Goal: Information Seeking & Learning: Find specific fact

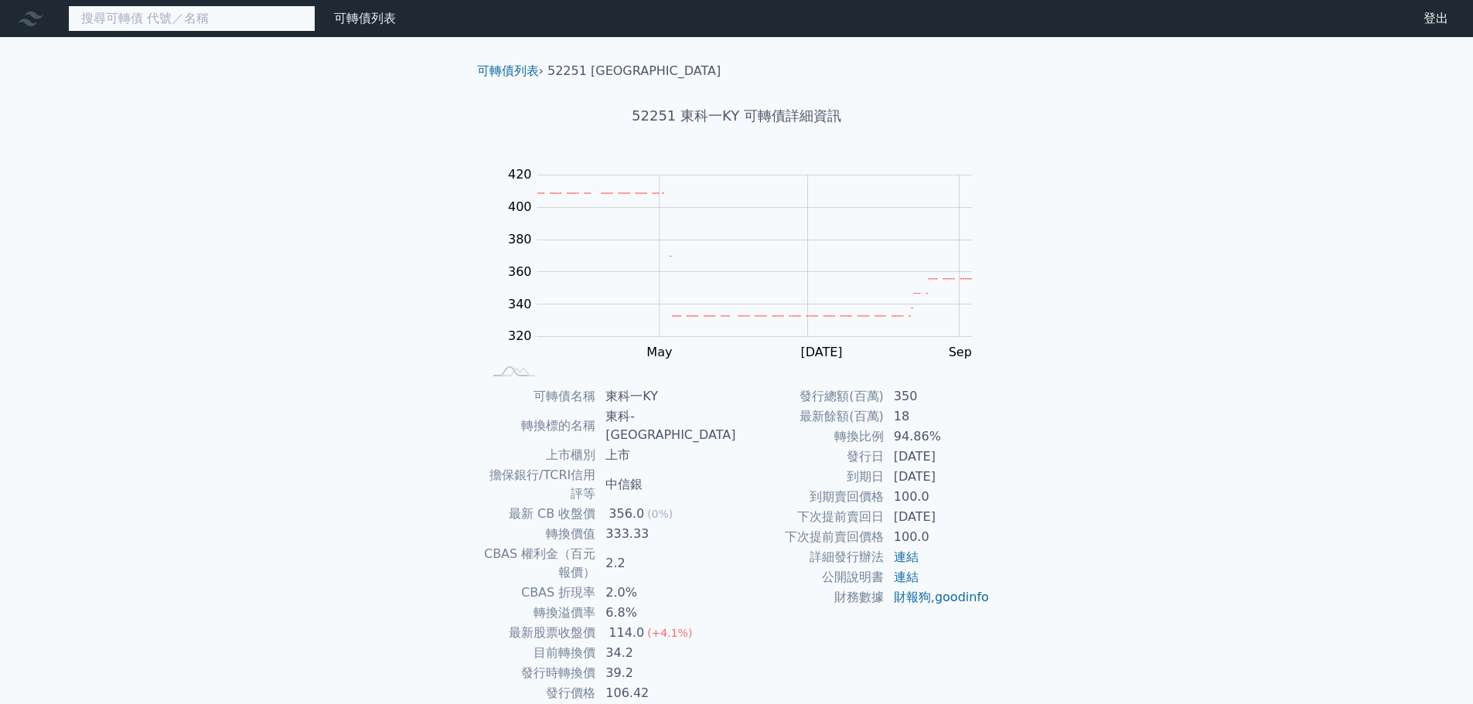
click at [114, 15] on input at bounding box center [191, 18] width 247 height 26
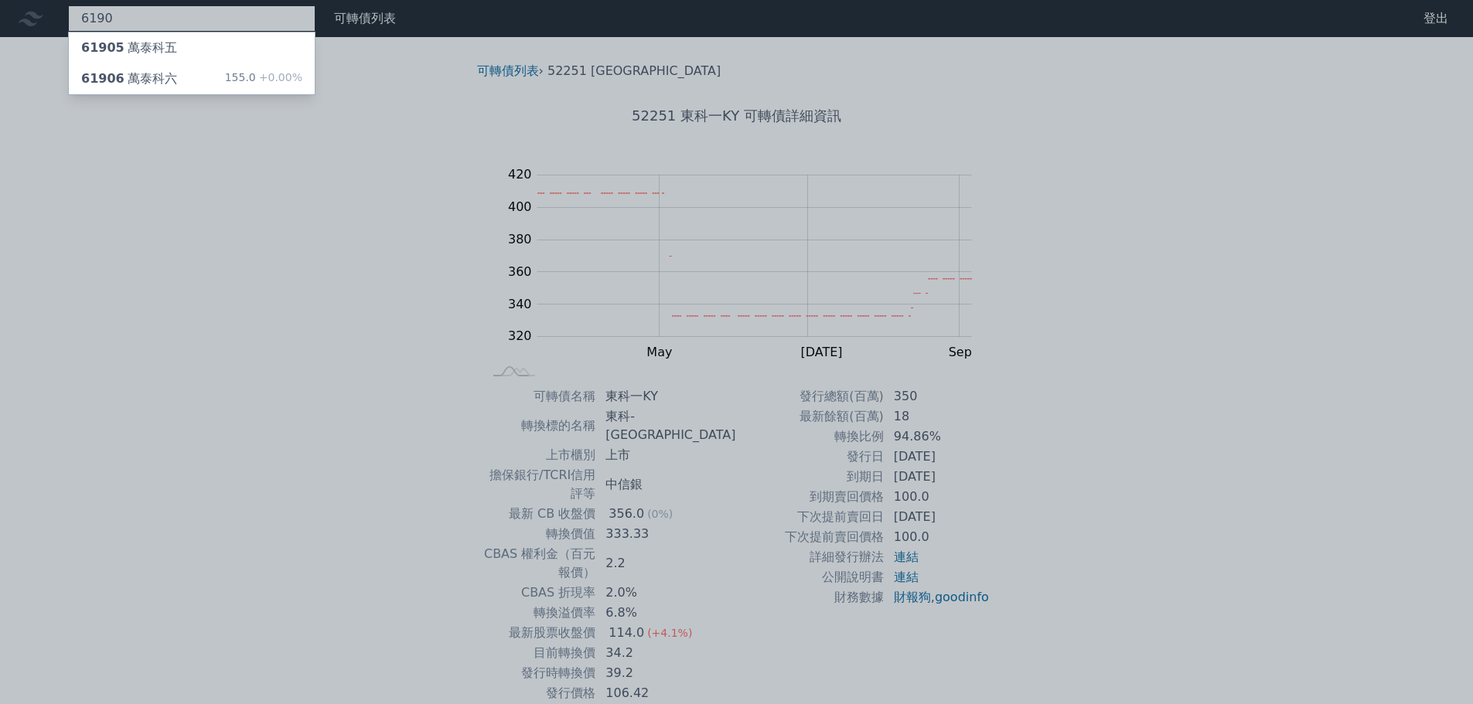
type input "6190"
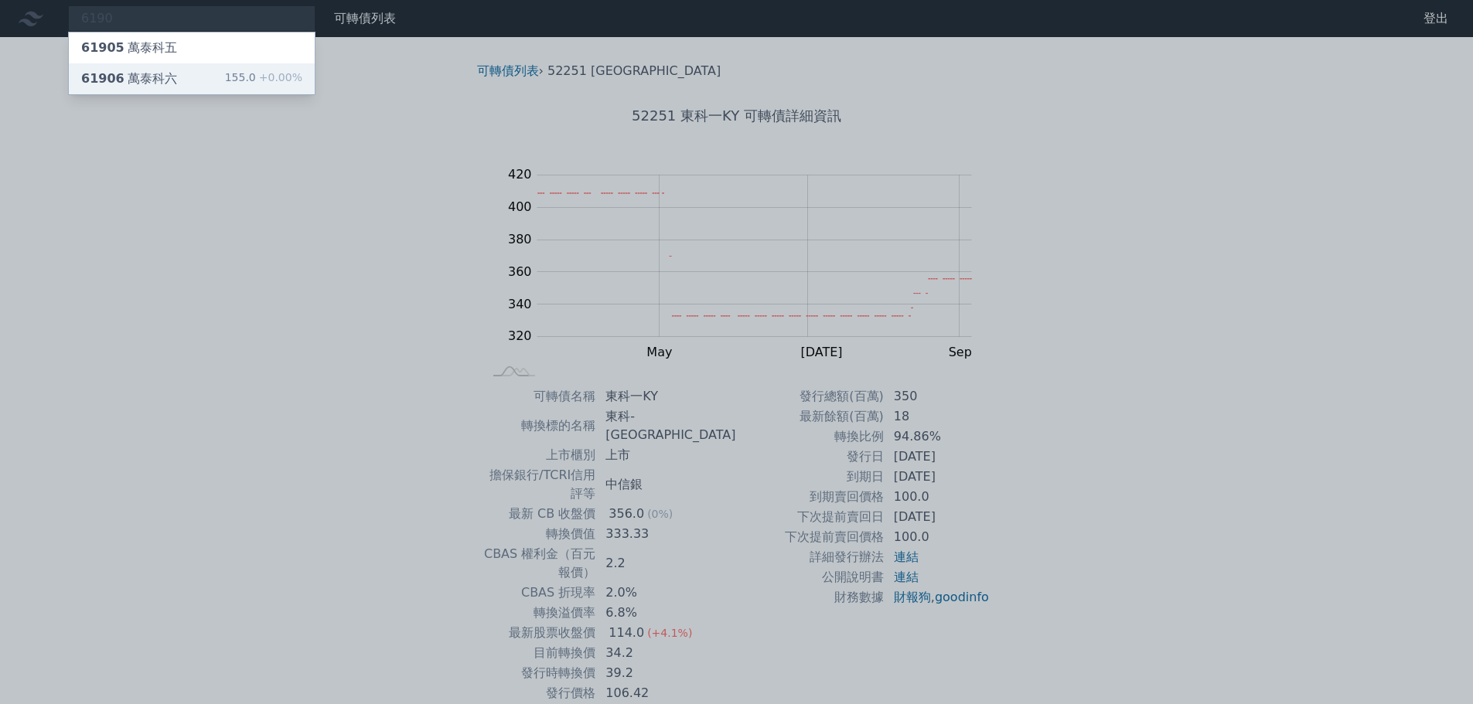
click at [310, 75] on div "61906 萬泰科六 155.0 +0.00%" at bounding box center [192, 78] width 246 height 31
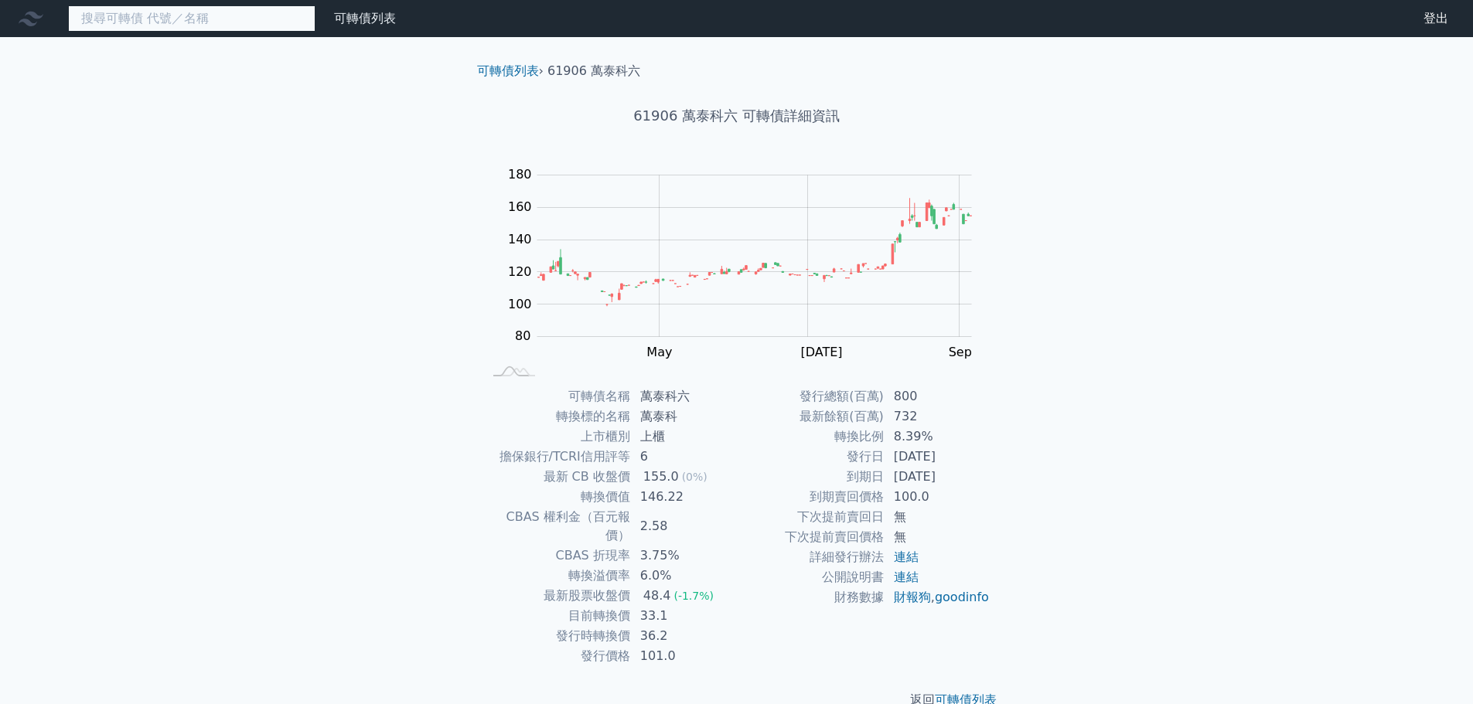
click at [159, 15] on input at bounding box center [191, 18] width 247 height 26
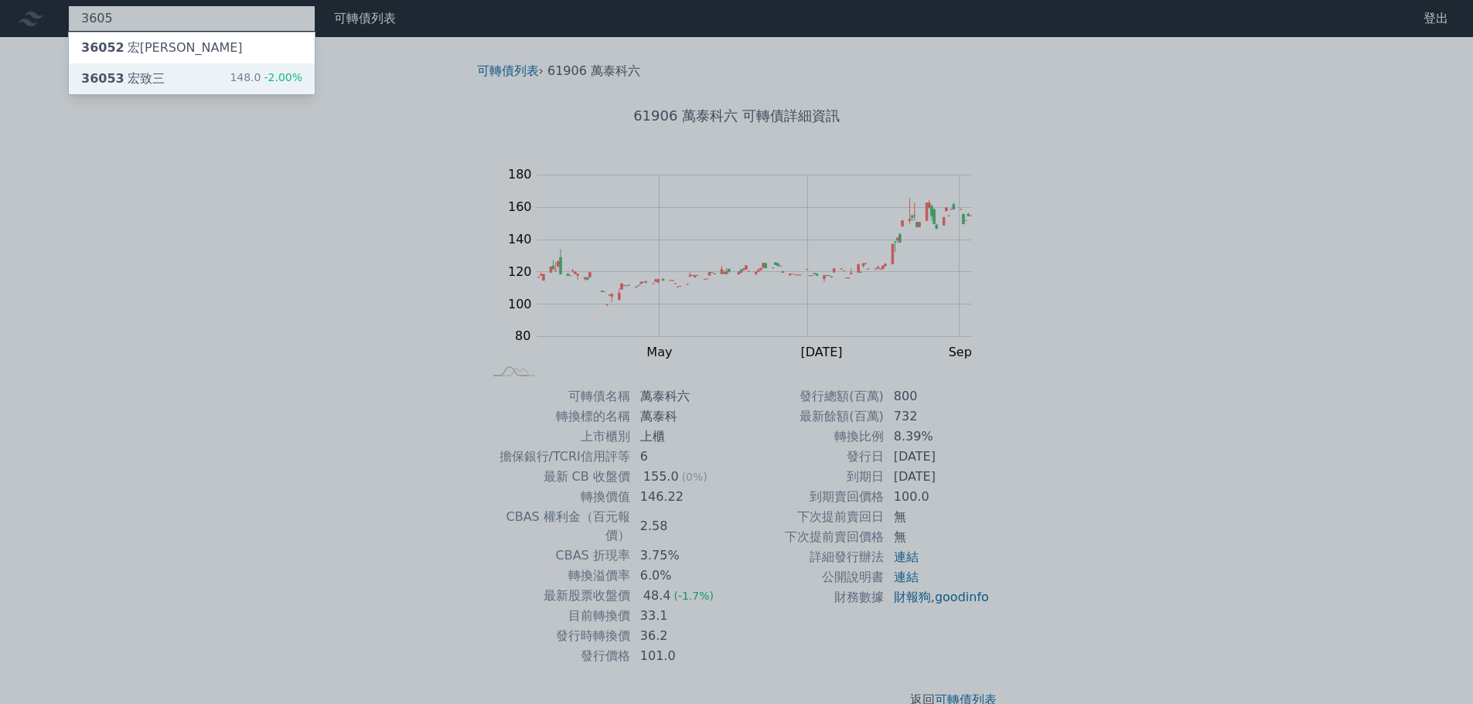
type input "3605"
click at [232, 74] on div "36053 宏致三 148.0 -2.00%" at bounding box center [192, 78] width 246 height 31
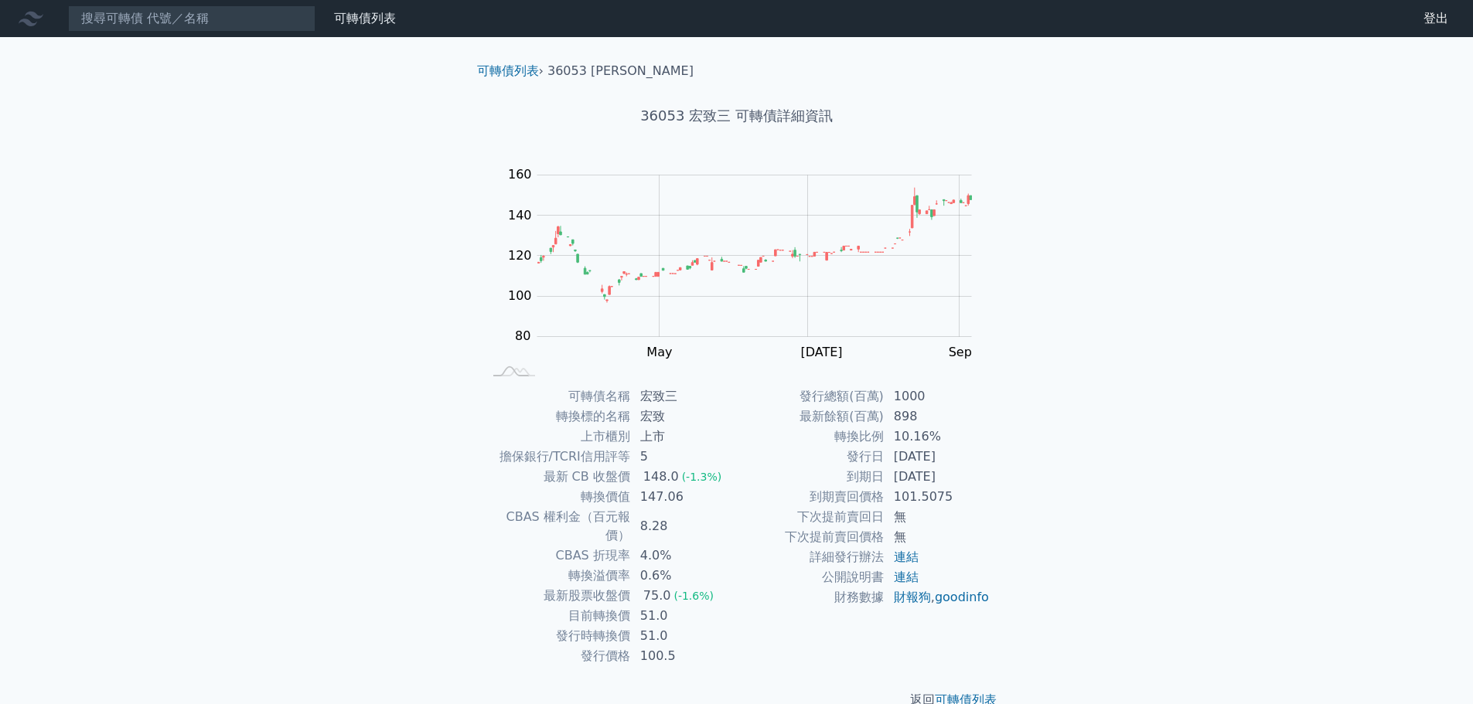
scroll to position [12, 0]
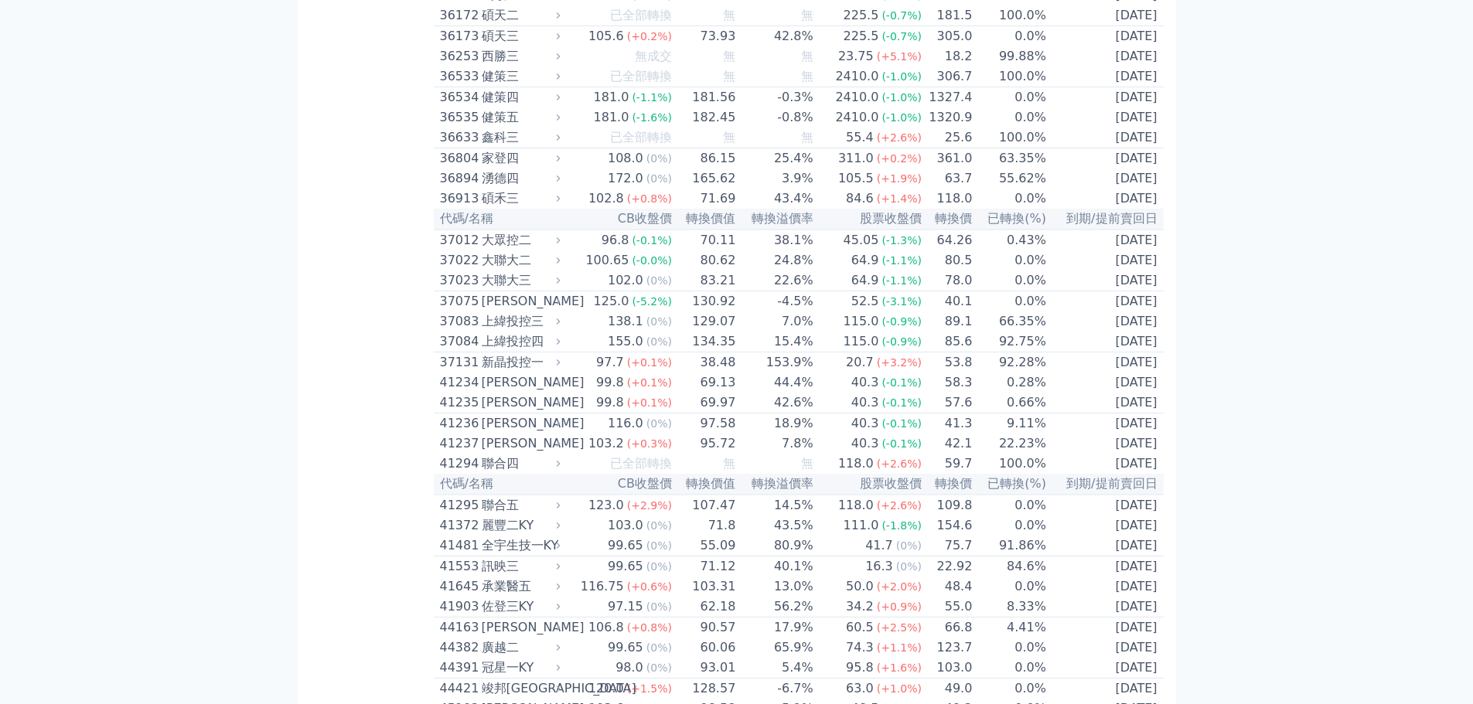
scroll to position [3635, 0]
